Goal: Task Accomplishment & Management: Manage account settings

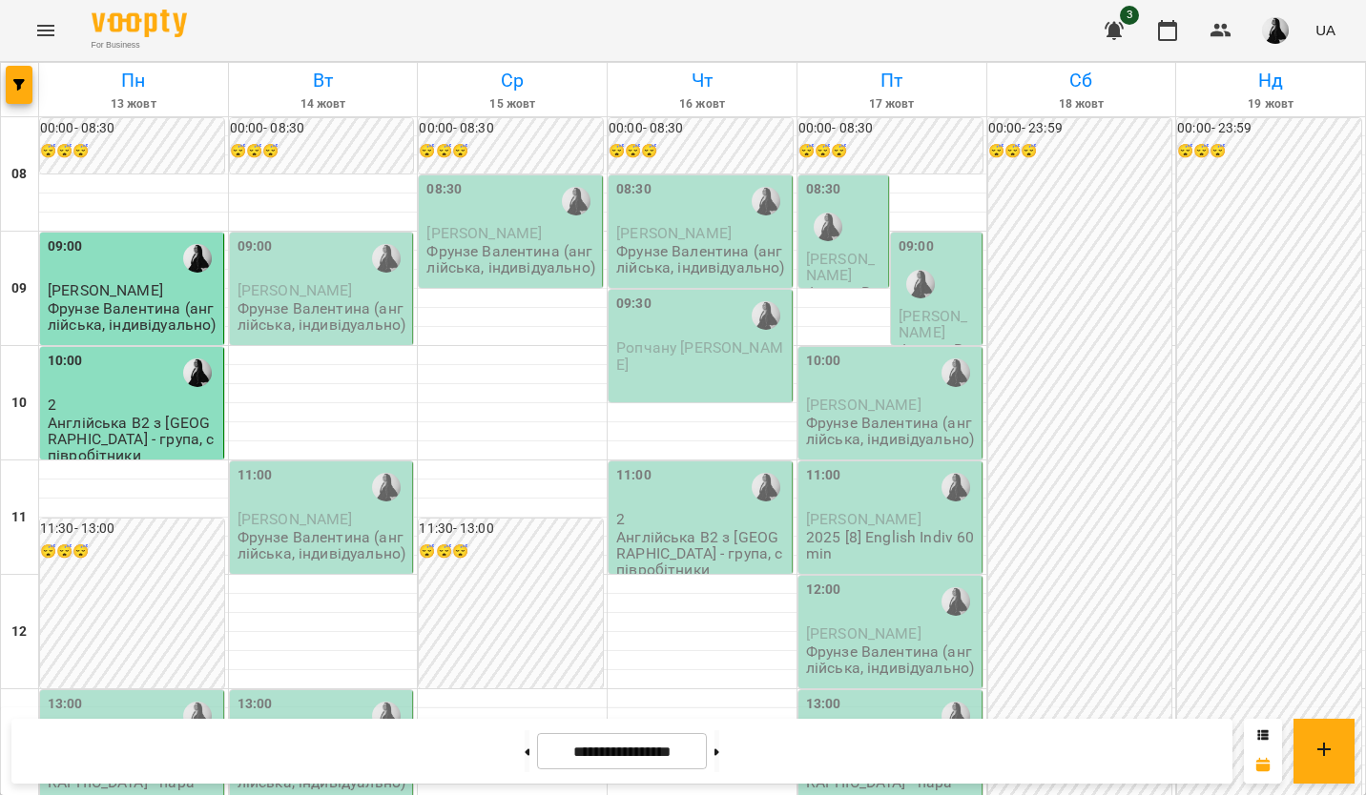
scroll to position [477, 0]
click at [116, 740] on p "2" at bounding box center [134, 748] width 172 height 16
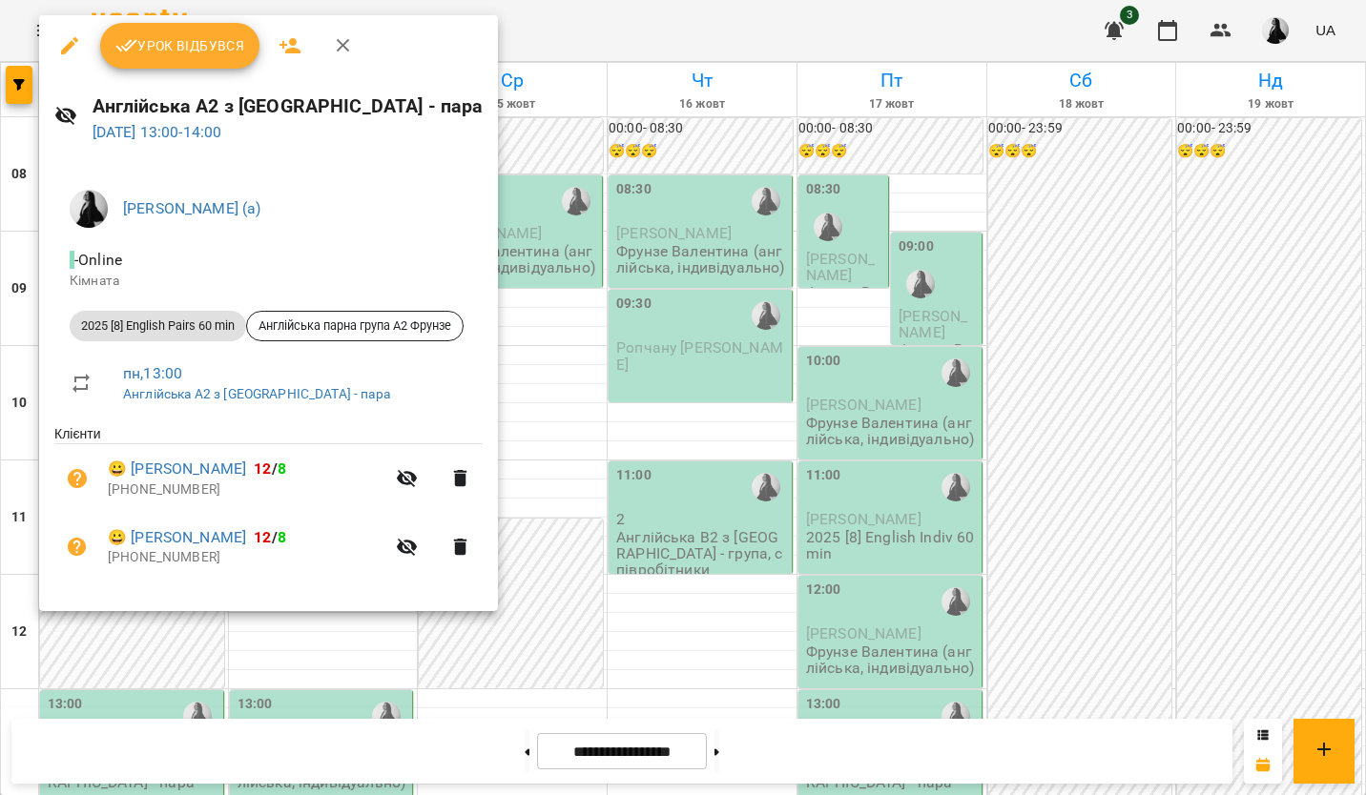
click at [216, 55] on span "Урок відбувся" at bounding box center [180, 45] width 130 height 23
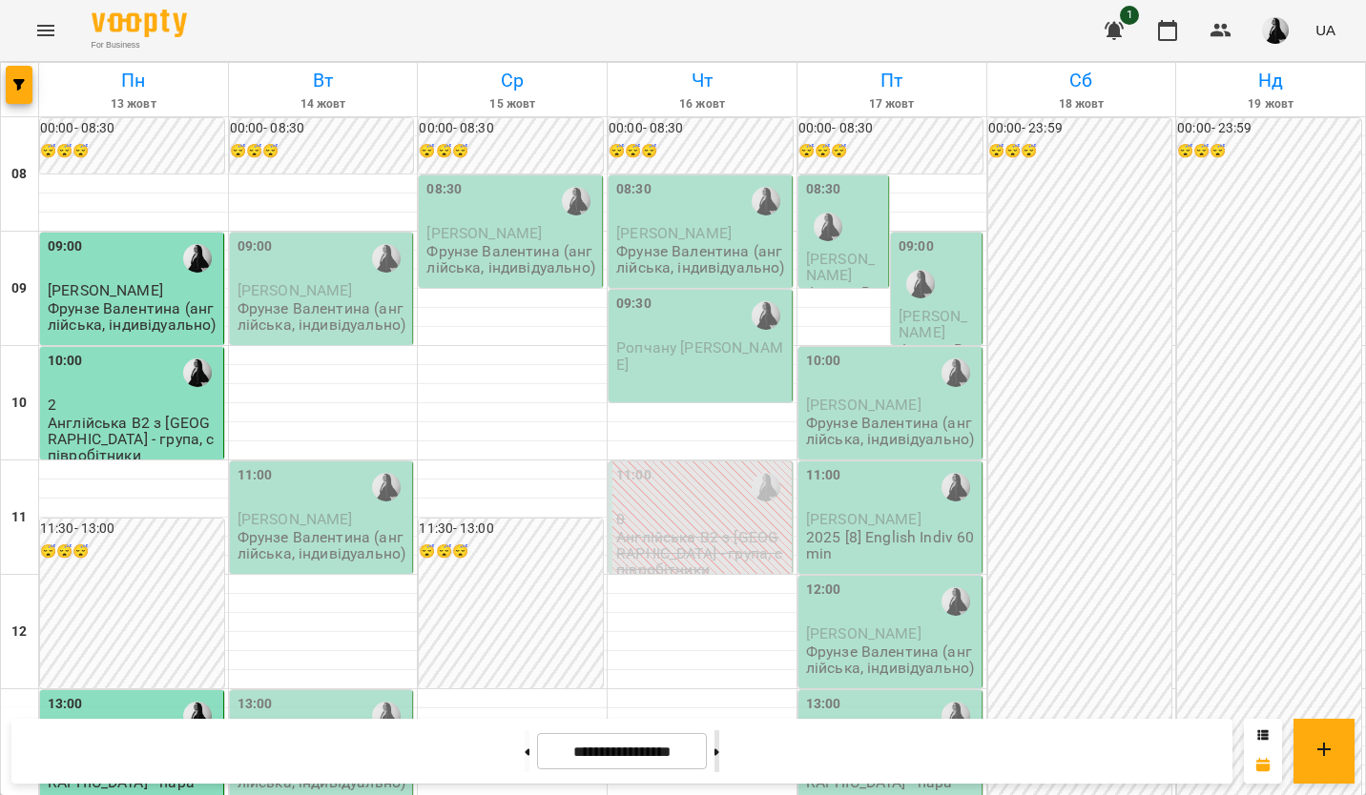
click at [719, 756] on button at bounding box center [716, 752] width 5 height 42
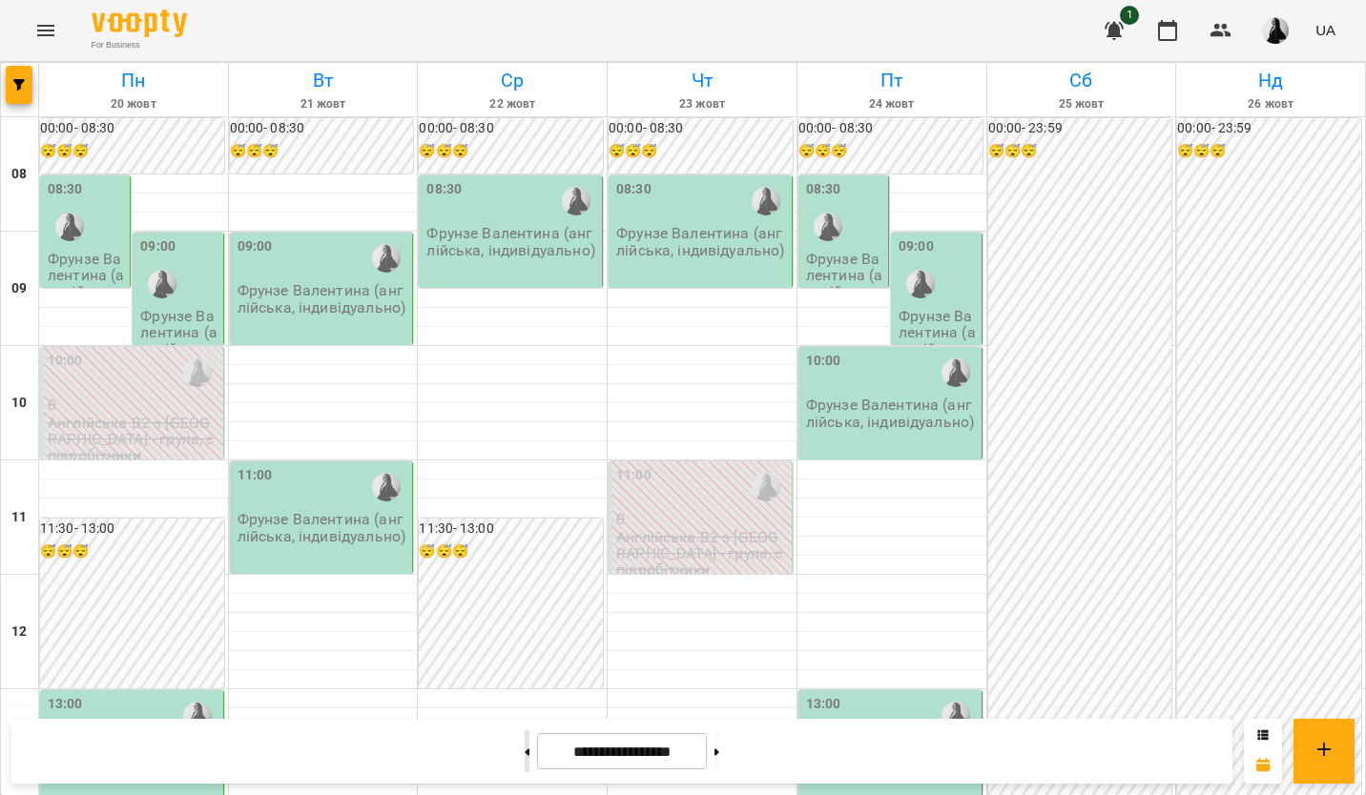
click at [525, 758] on button at bounding box center [527, 752] width 5 height 42
type input "**********"
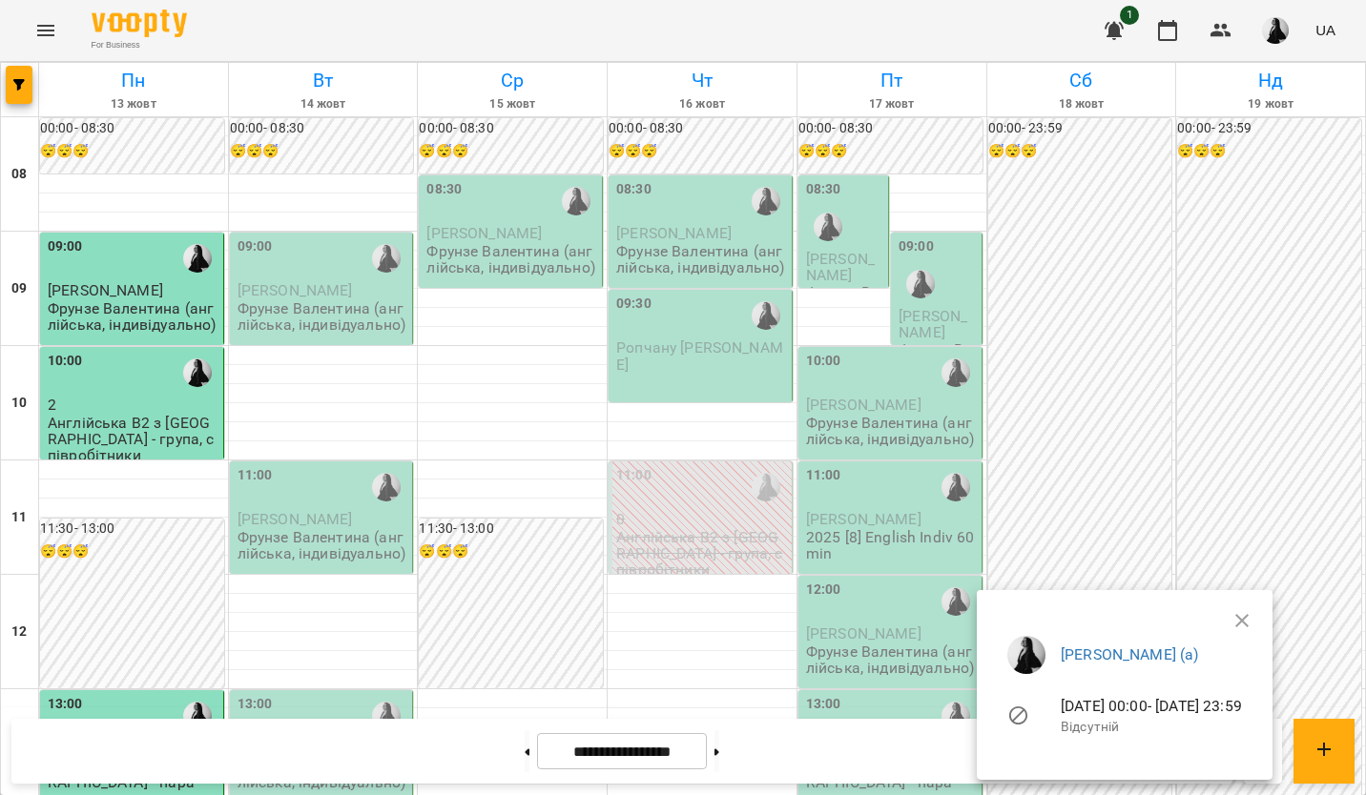
click at [1349, 14] on div at bounding box center [683, 397] width 1366 height 795
